Goal: Task Accomplishment & Management: Manage account settings

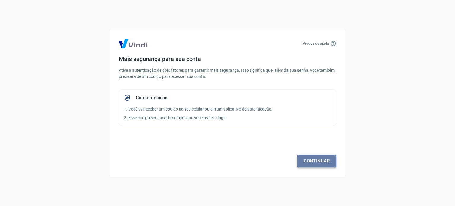
click at [320, 161] on link "Continuar" at bounding box center [316, 161] width 39 height 12
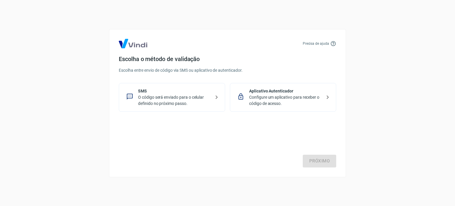
click at [177, 103] on p "O código será enviado para o celular definido no próximo passo." at bounding box center [174, 100] width 73 height 12
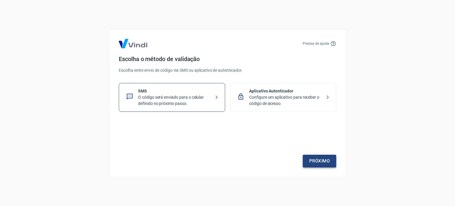
click at [325, 160] on link "Próximo" at bounding box center [319, 161] width 33 height 12
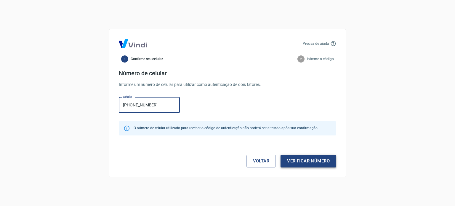
type input "[PHONE_NUMBER]"
click at [318, 158] on button "Verificar número" at bounding box center [308, 161] width 56 height 12
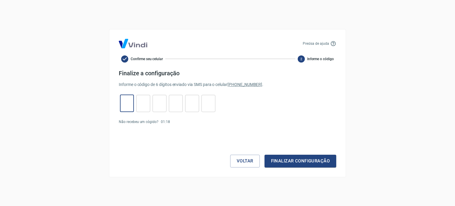
click at [126, 103] on input "tel" at bounding box center [127, 103] width 14 height 13
type input "6"
type input "7"
type input "5"
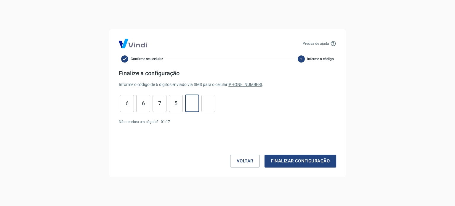
type input "8"
type input "5"
click at [297, 163] on button "Finalizar configuração" at bounding box center [300, 161] width 72 height 12
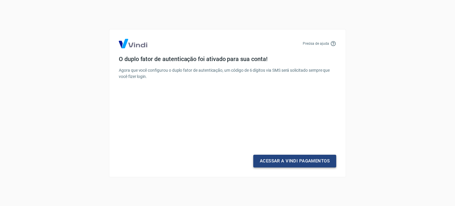
click at [275, 163] on link "Acessar a Vindi Pagamentos" at bounding box center [294, 161] width 83 height 12
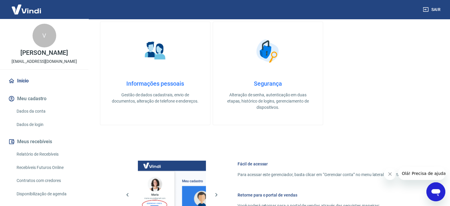
scroll to position [267, 0]
